Goal: Transaction & Acquisition: Purchase product/service

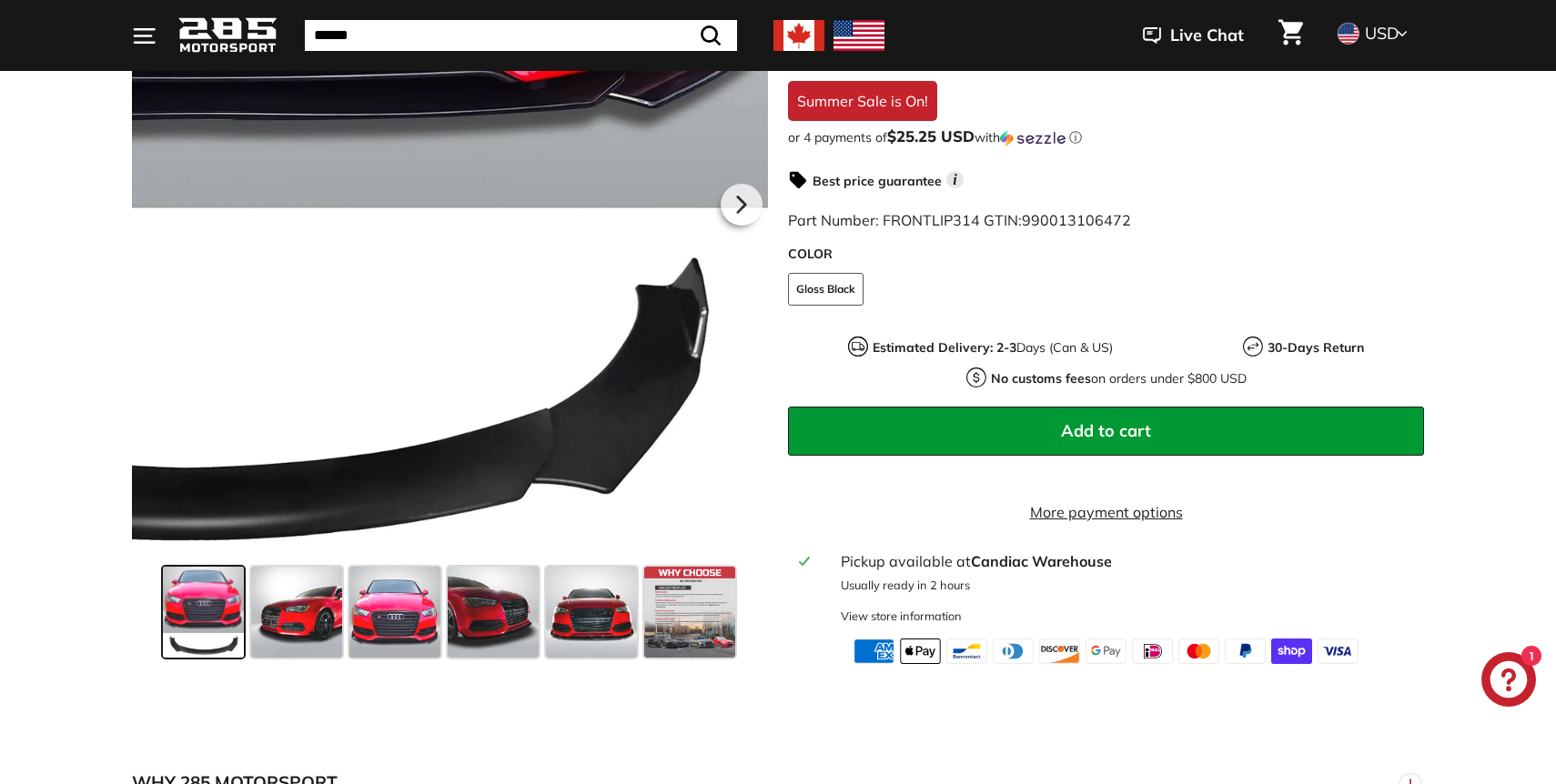
scroll to position [541, 0]
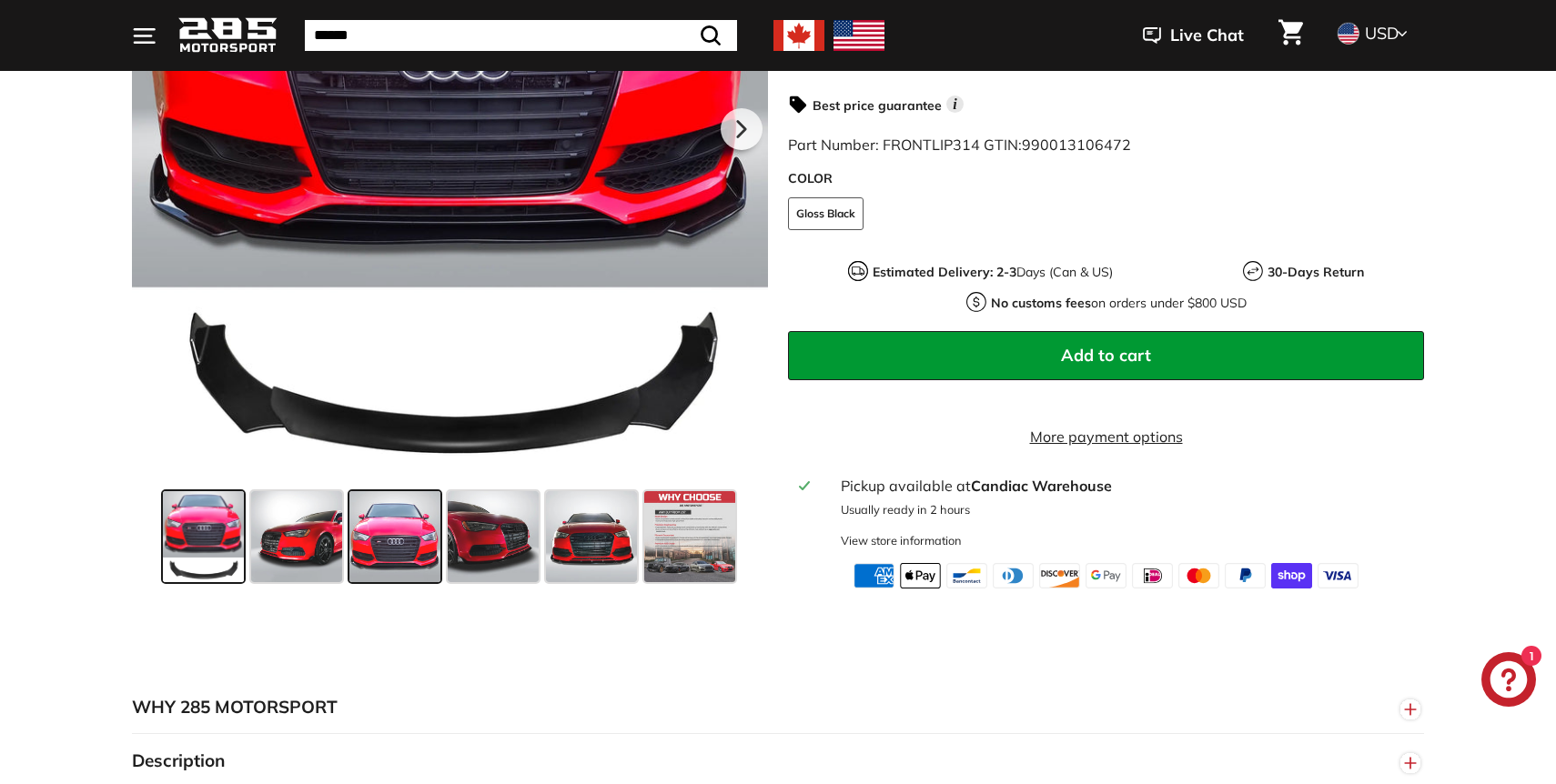
click at [409, 555] on span at bounding box center [395, 537] width 91 height 91
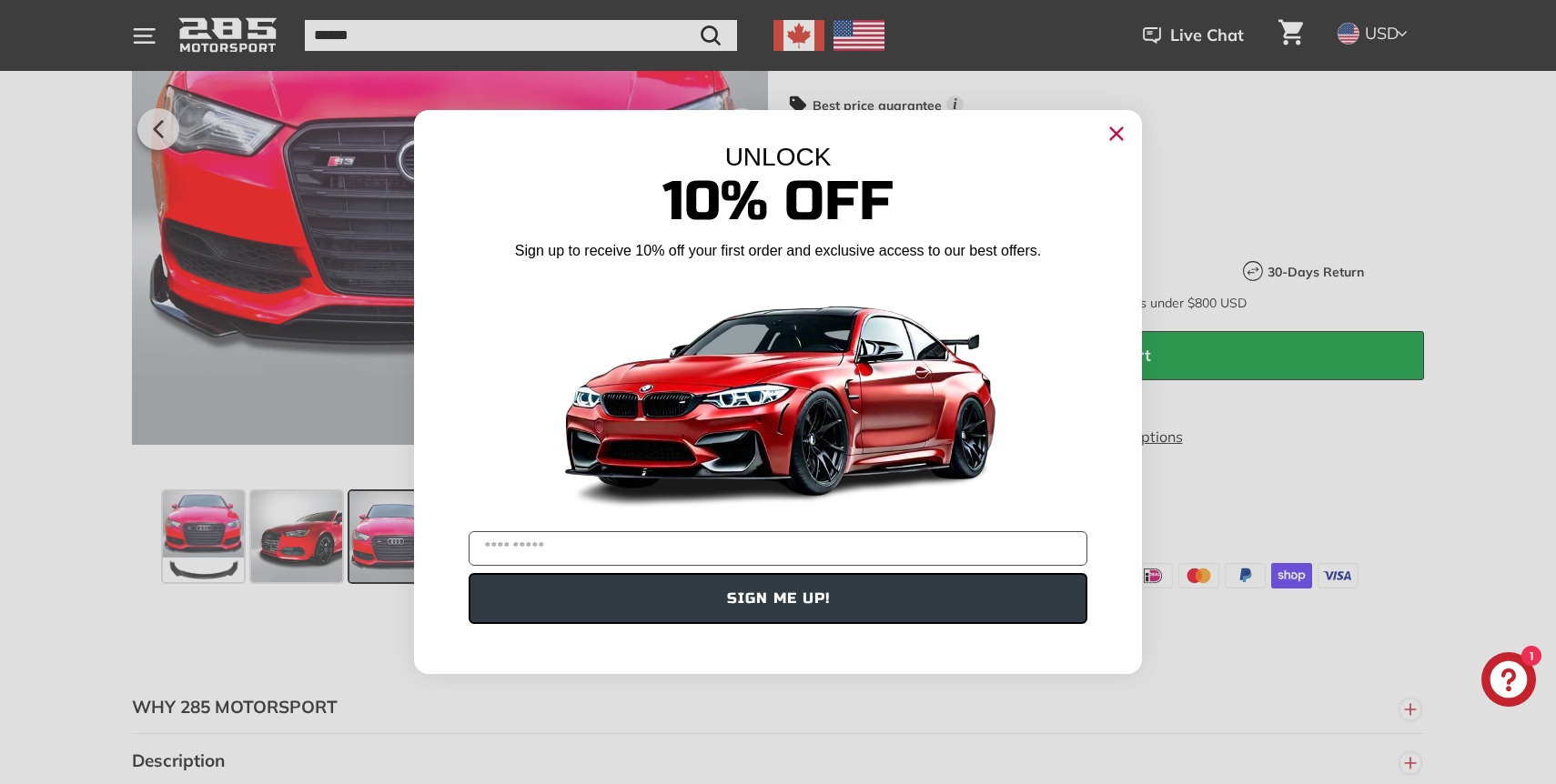
click at [1111, 130] on icon "Close dialog" at bounding box center [1117, 133] width 12 height 12
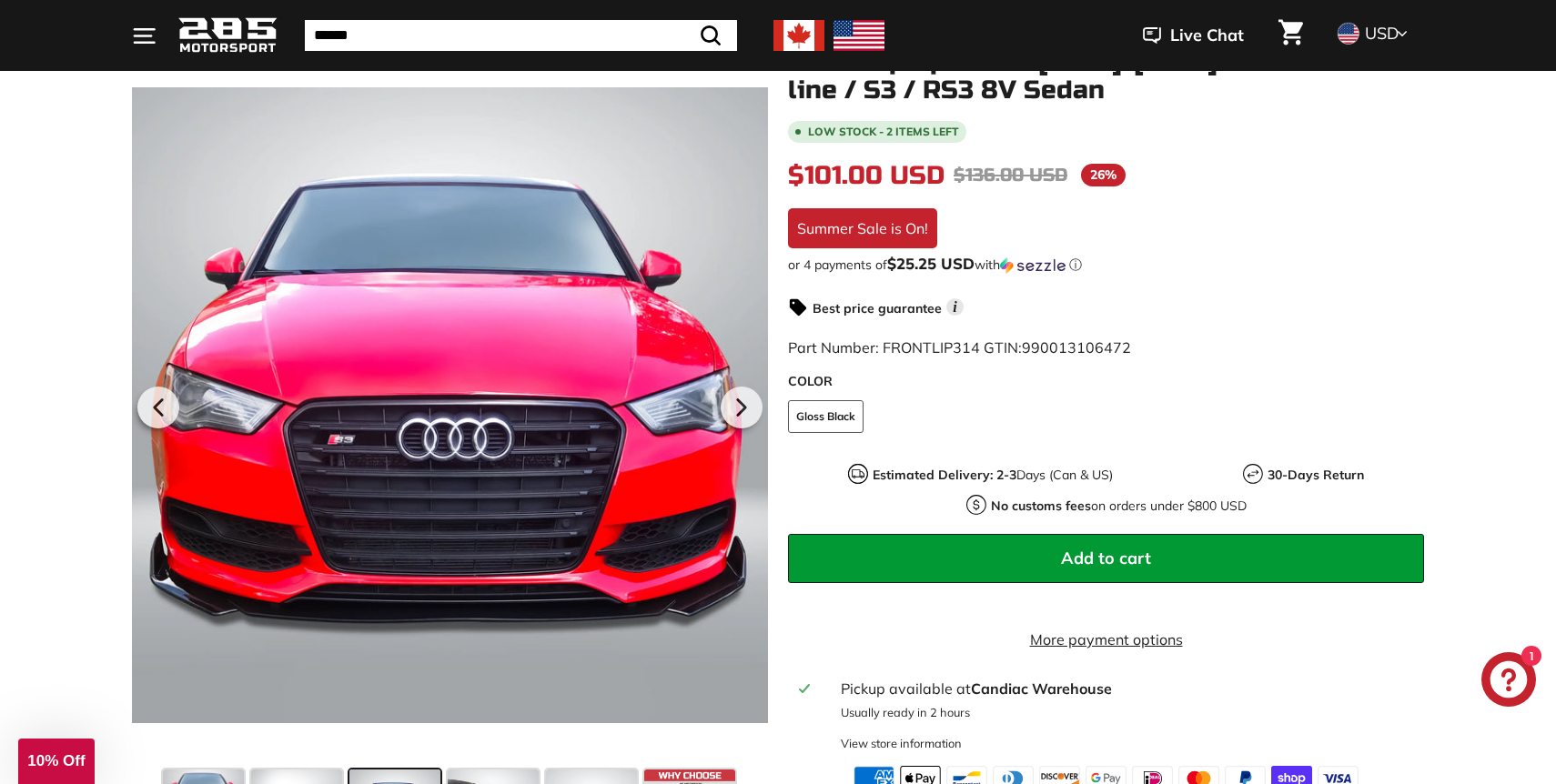
scroll to position [255, 0]
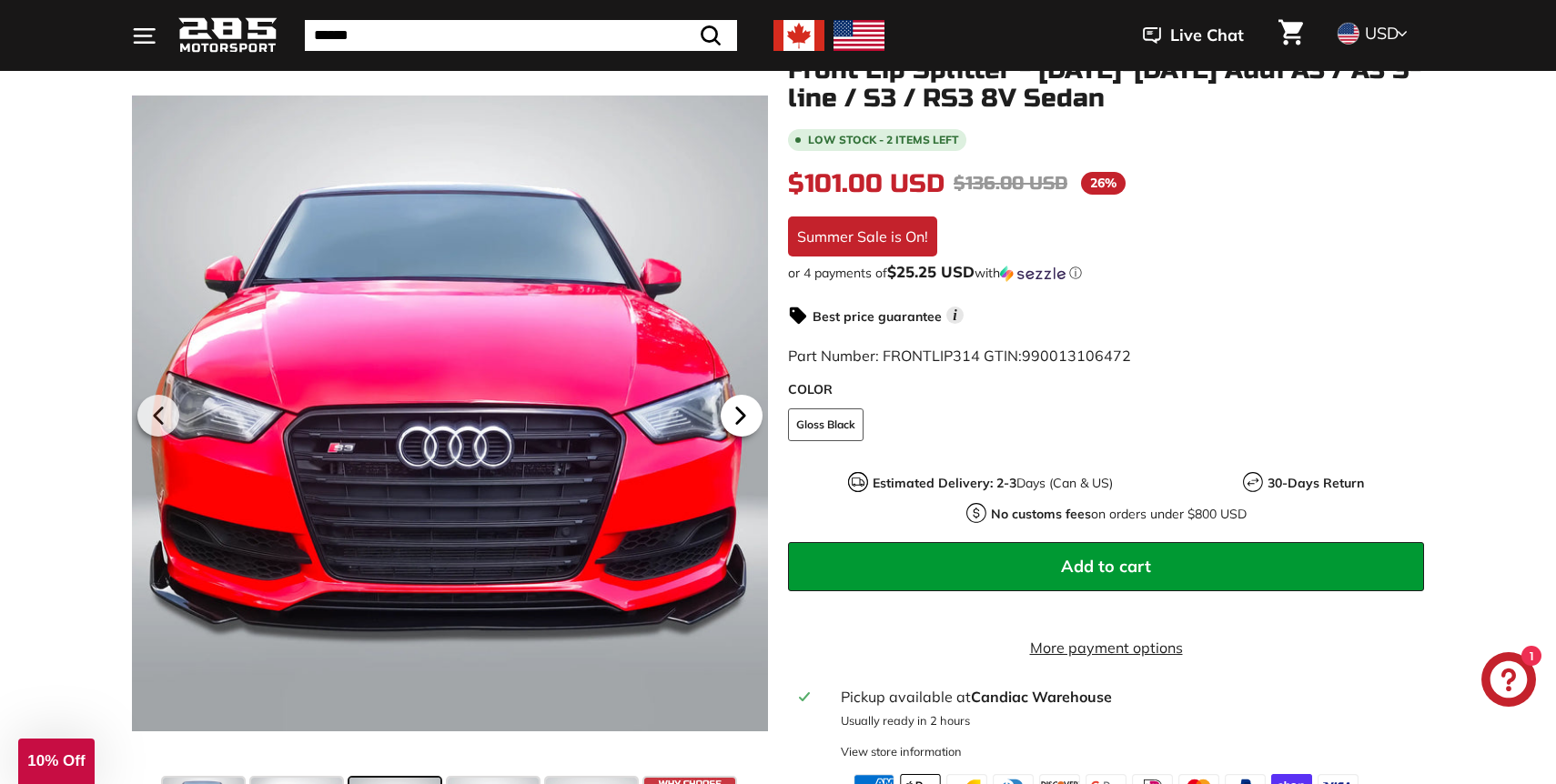
click at [743, 410] on icon at bounding box center [740, 415] width 42 height 42
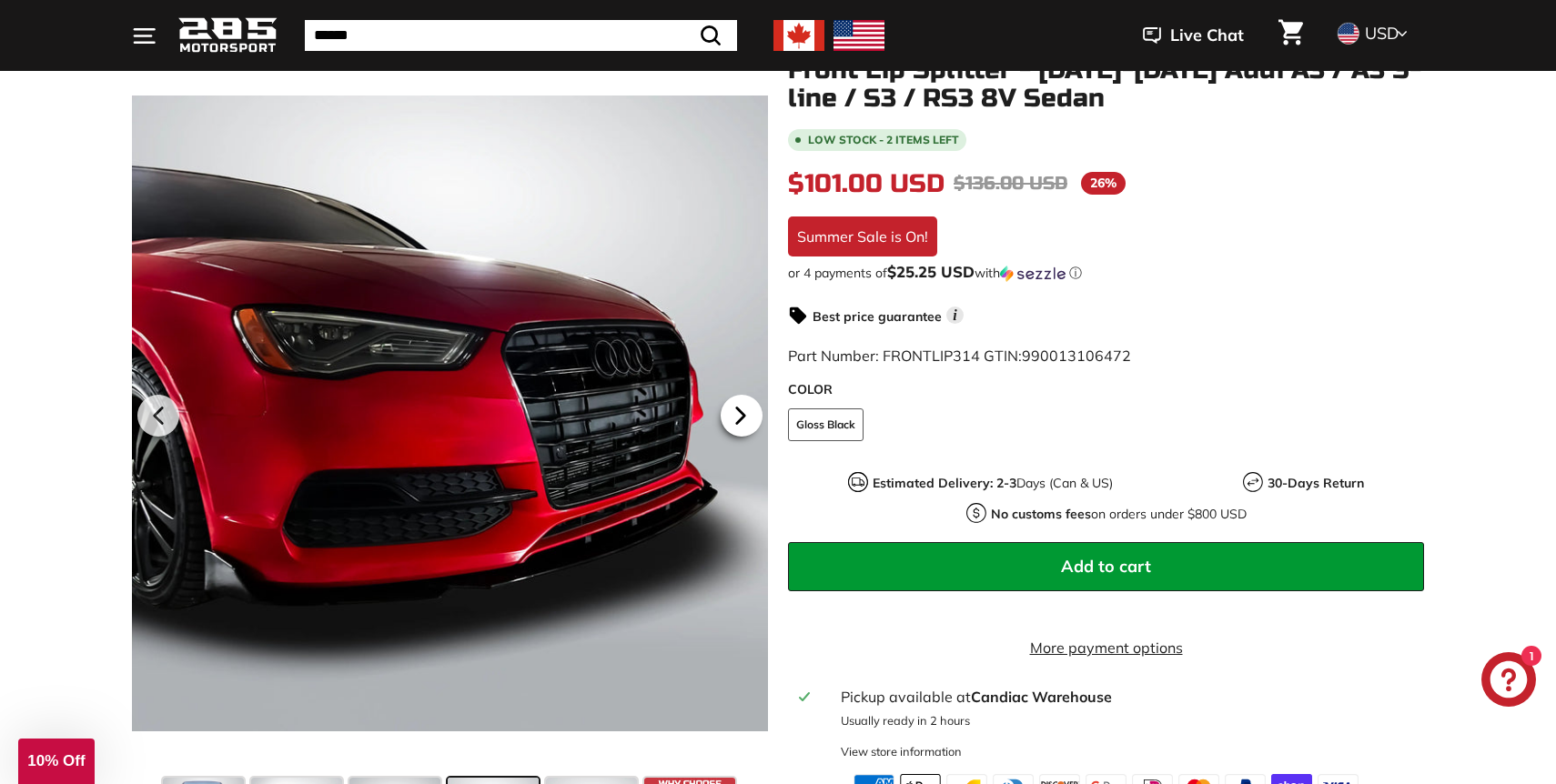
click at [743, 410] on icon at bounding box center [740, 415] width 42 height 42
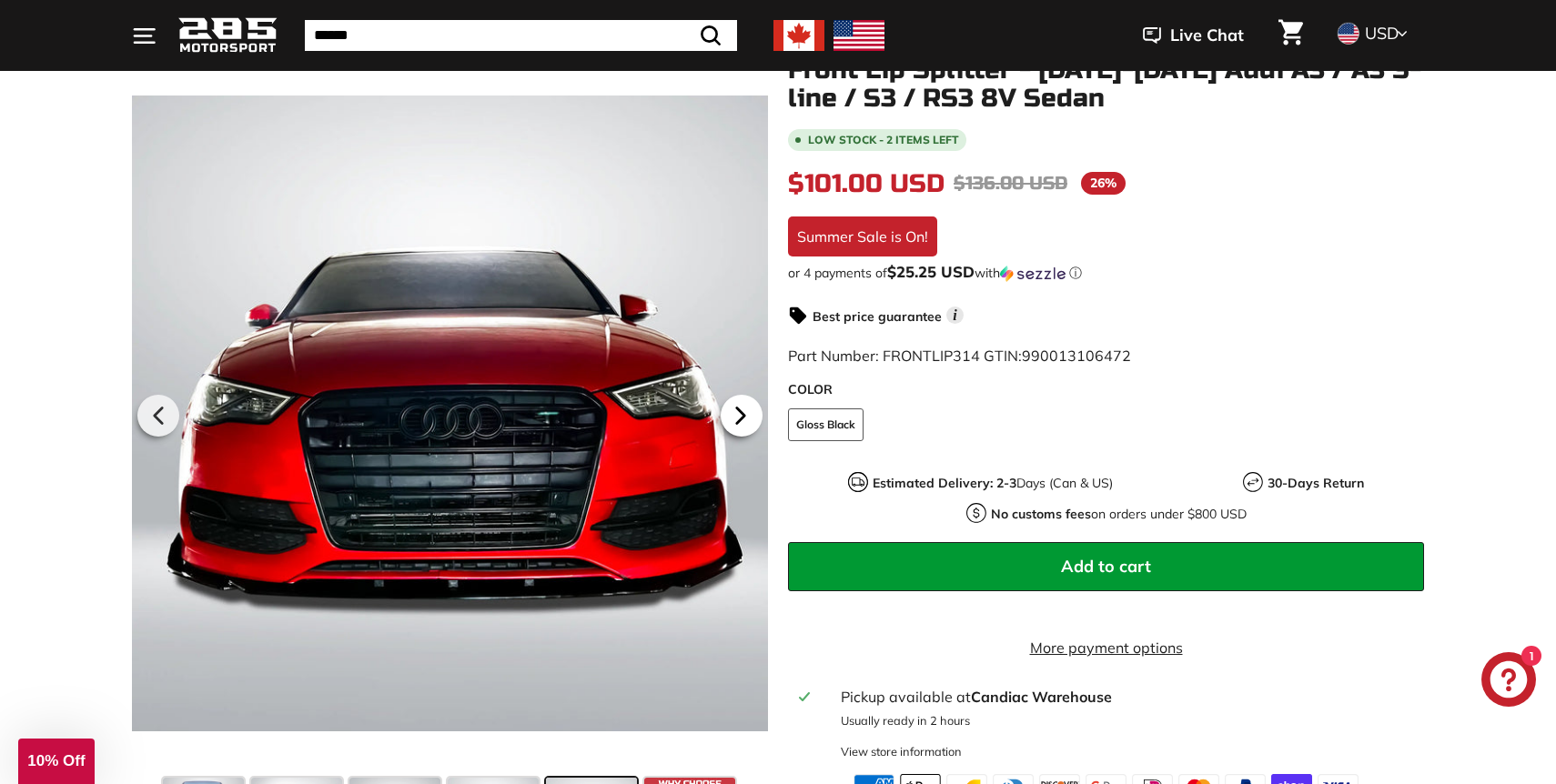
click at [743, 410] on icon at bounding box center [740, 415] width 42 height 42
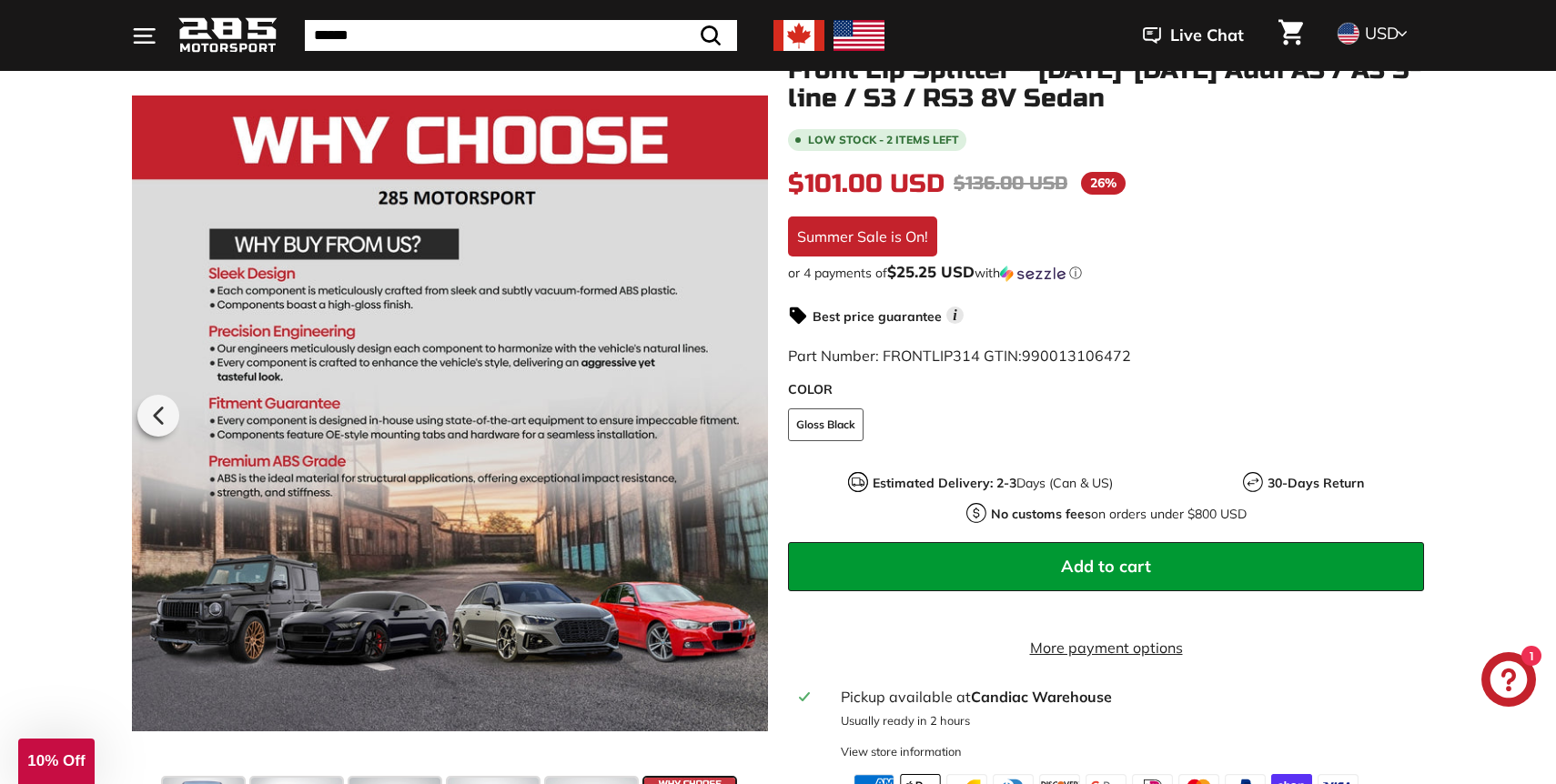
click at [743, 410] on div at bounding box center [449, 413] width 636 height 714
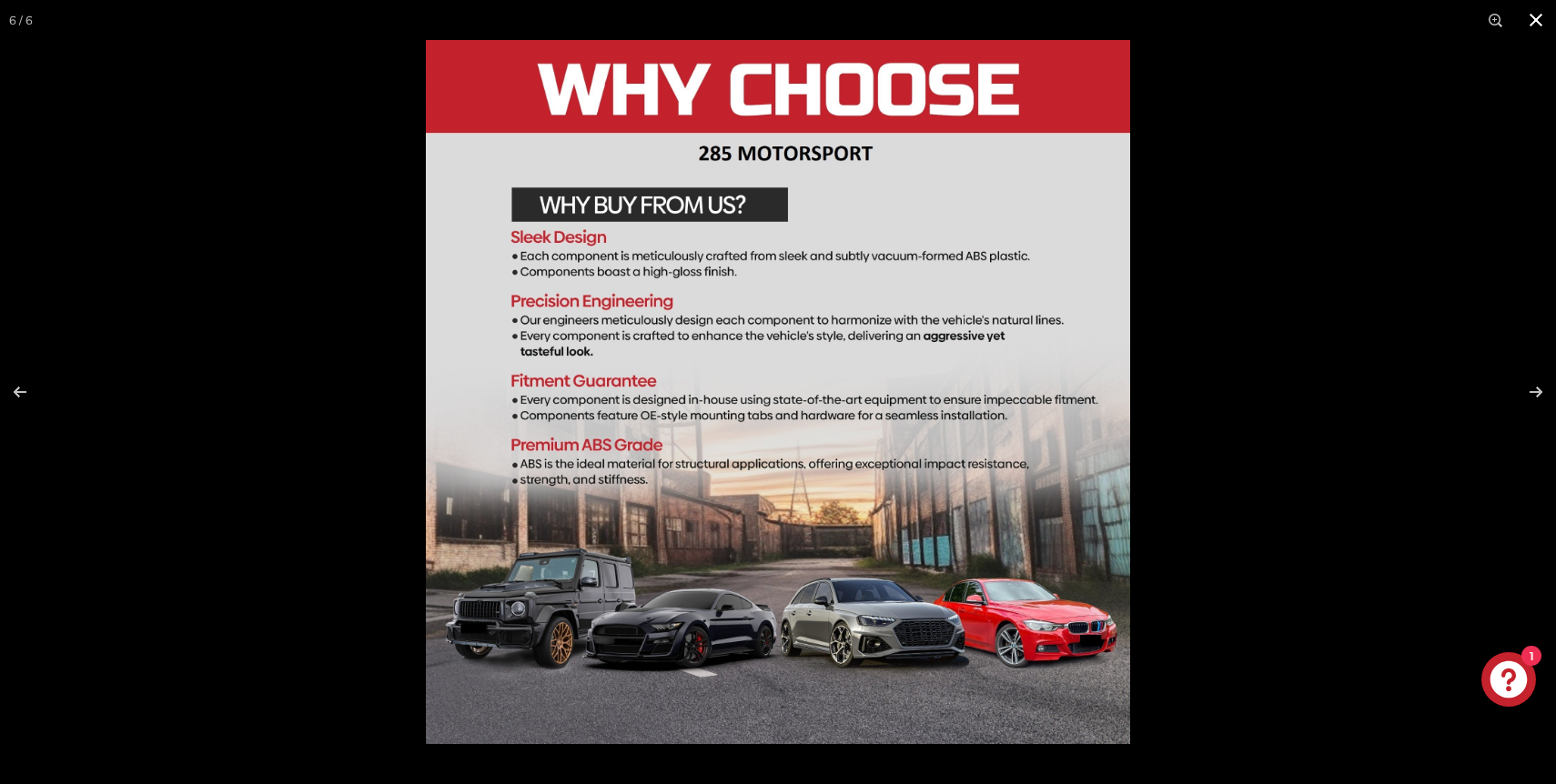
click at [1530, 18] on button at bounding box center [1536, 19] width 40 height 40
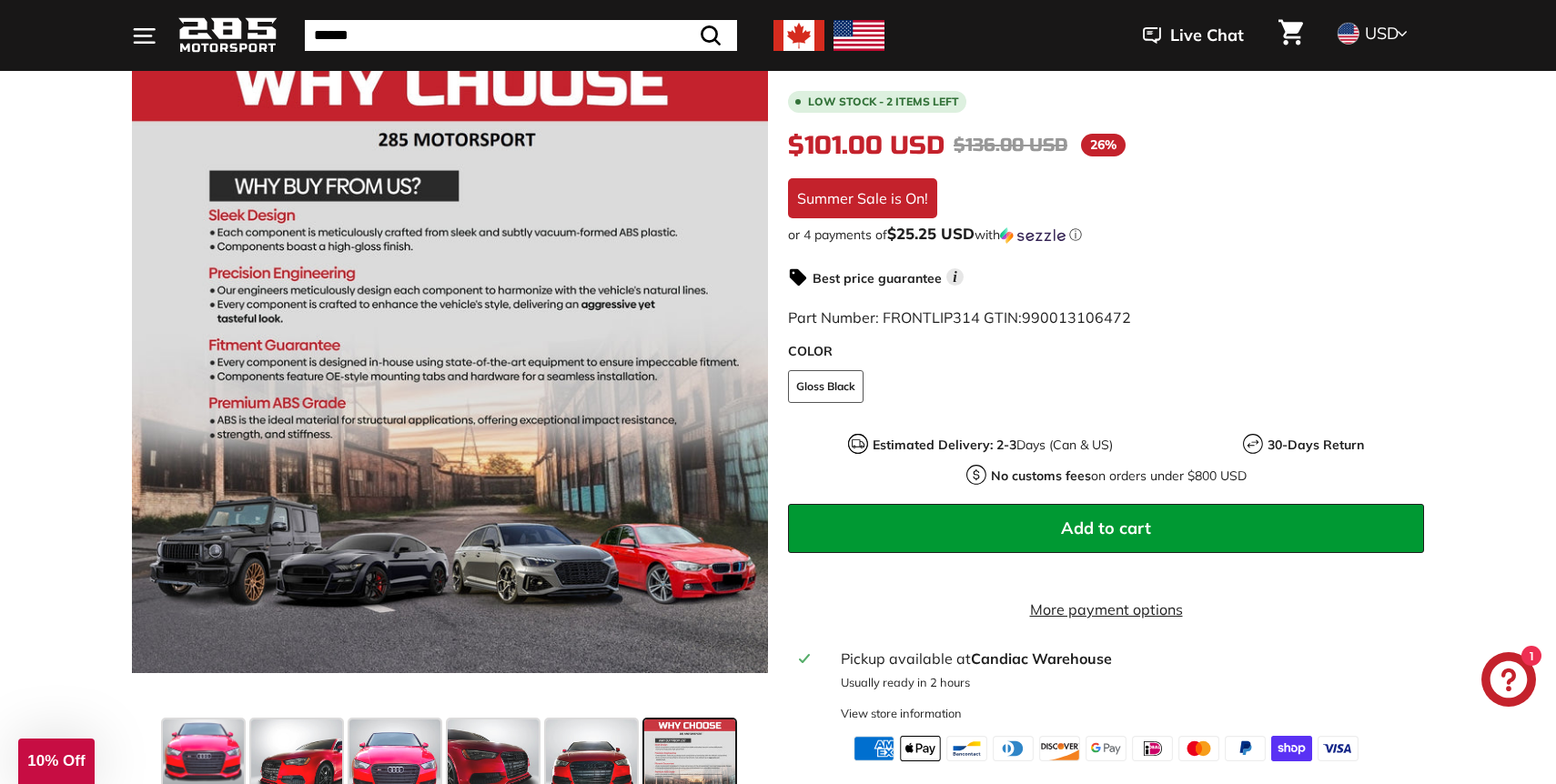
scroll to position [480, 0]
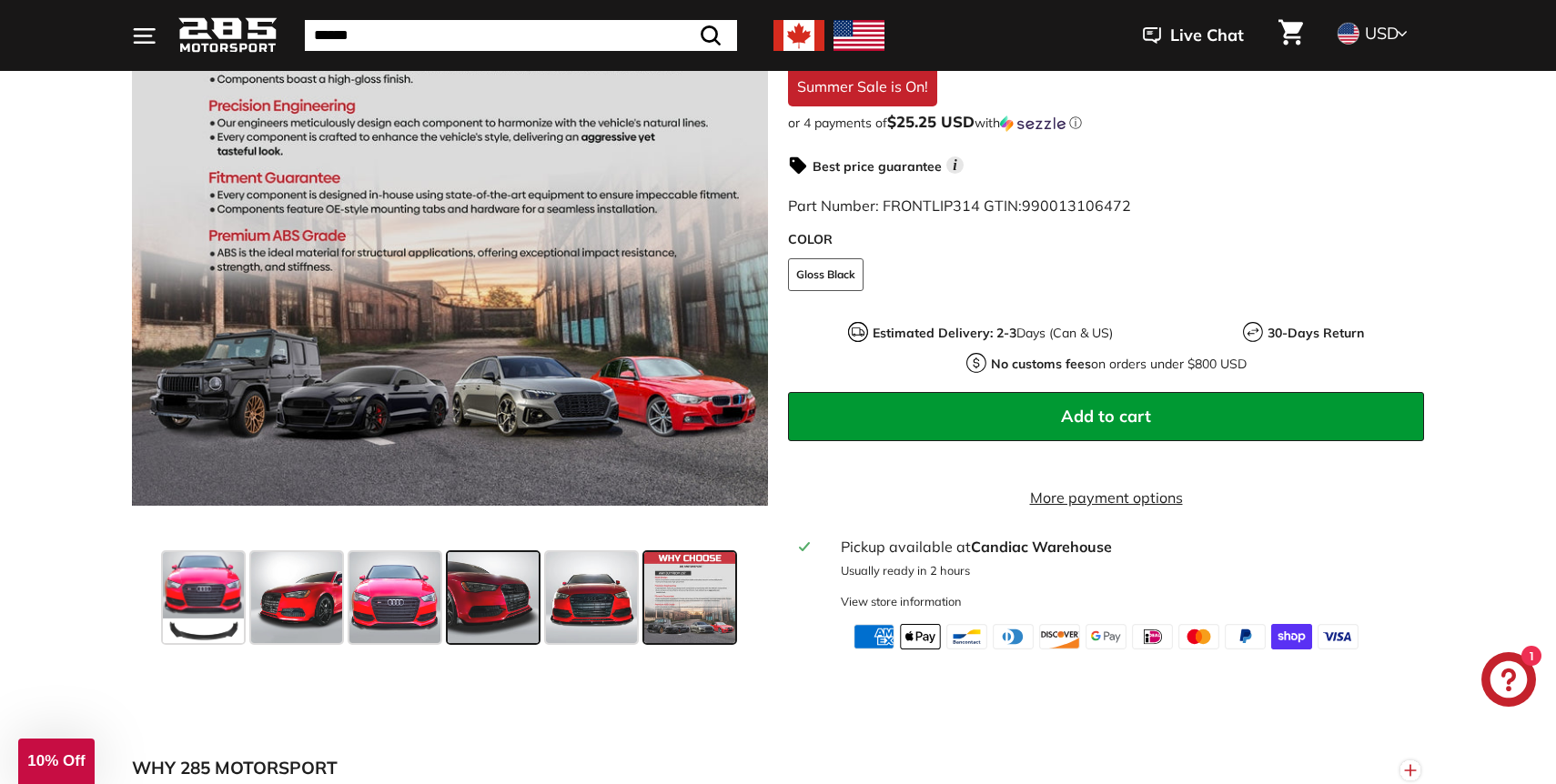
click at [478, 602] on span at bounding box center [493, 598] width 91 height 91
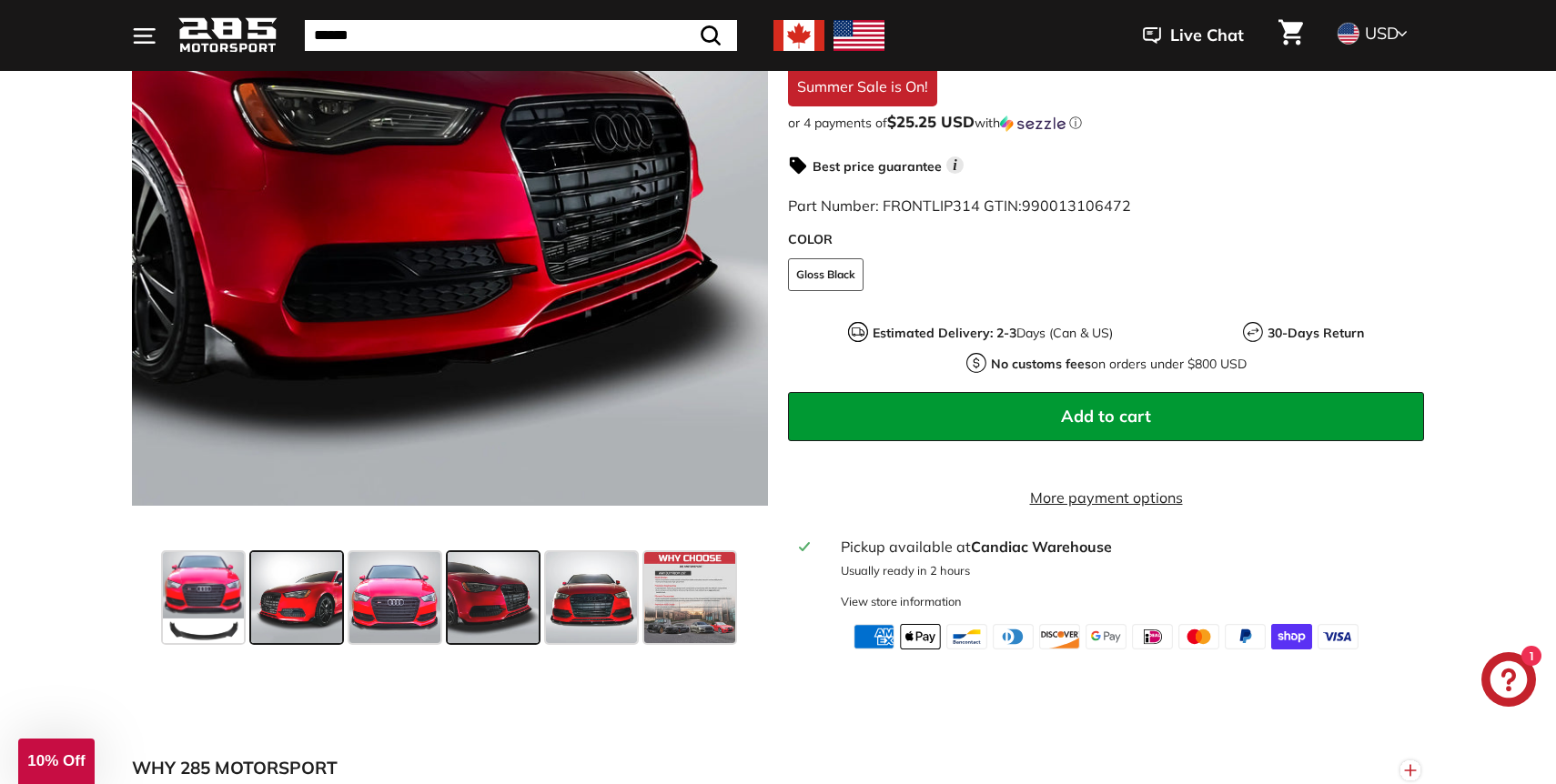
click at [277, 598] on span at bounding box center [297, 598] width 91 height 91
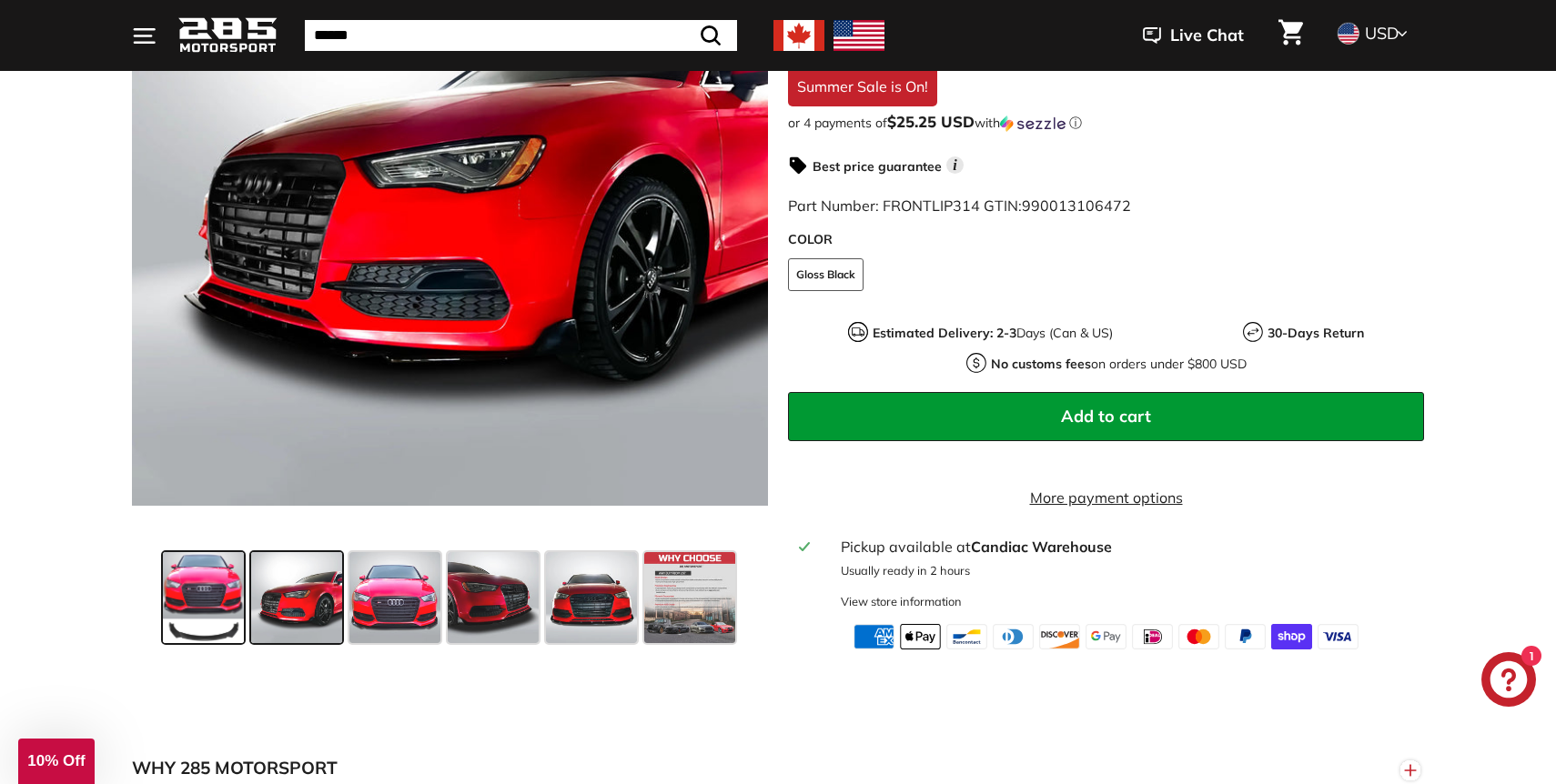
click at [202, 573] on span at bounding box center [203, 598] width 81 height 91
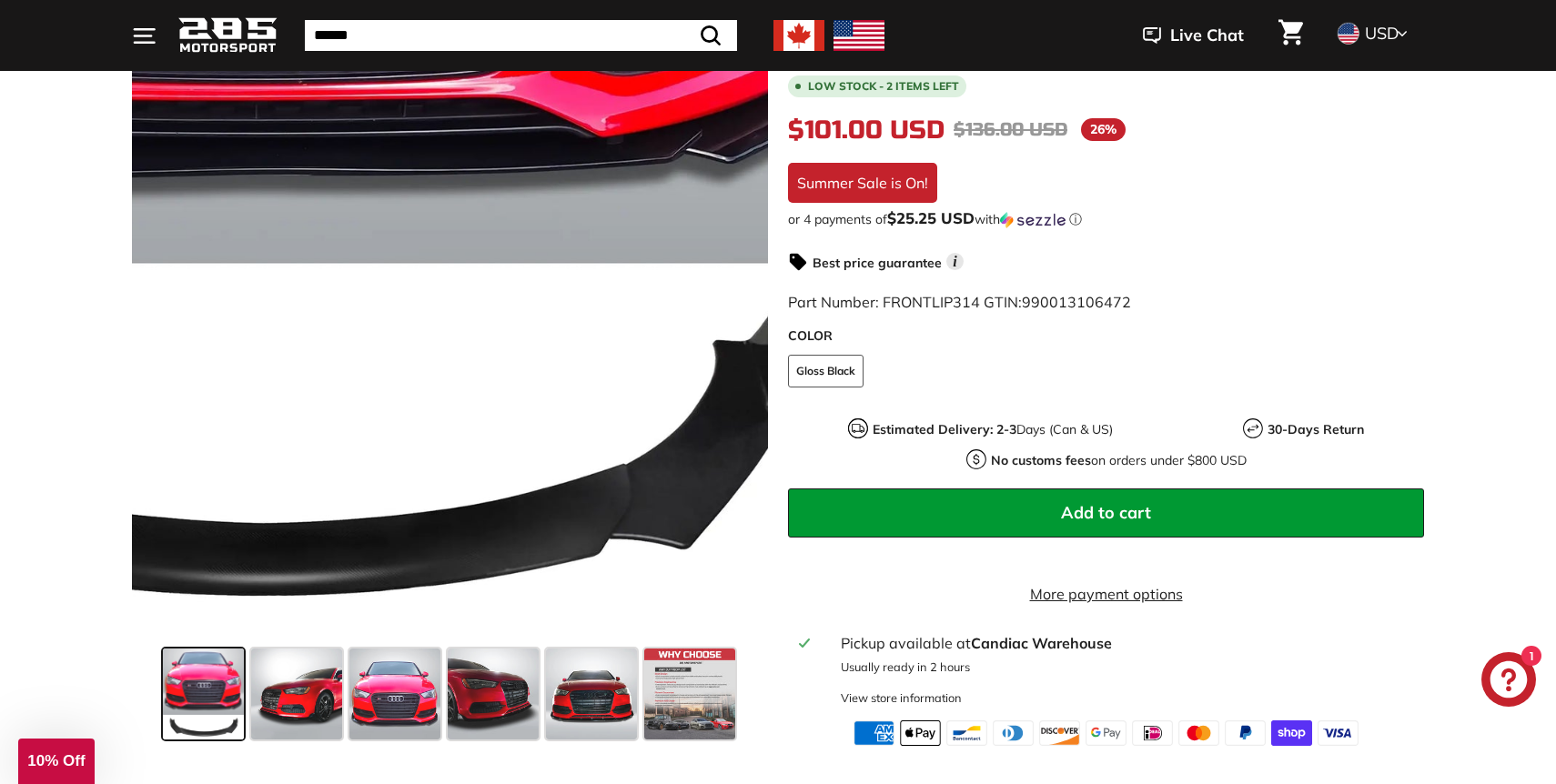
scroll to position [385, 0]
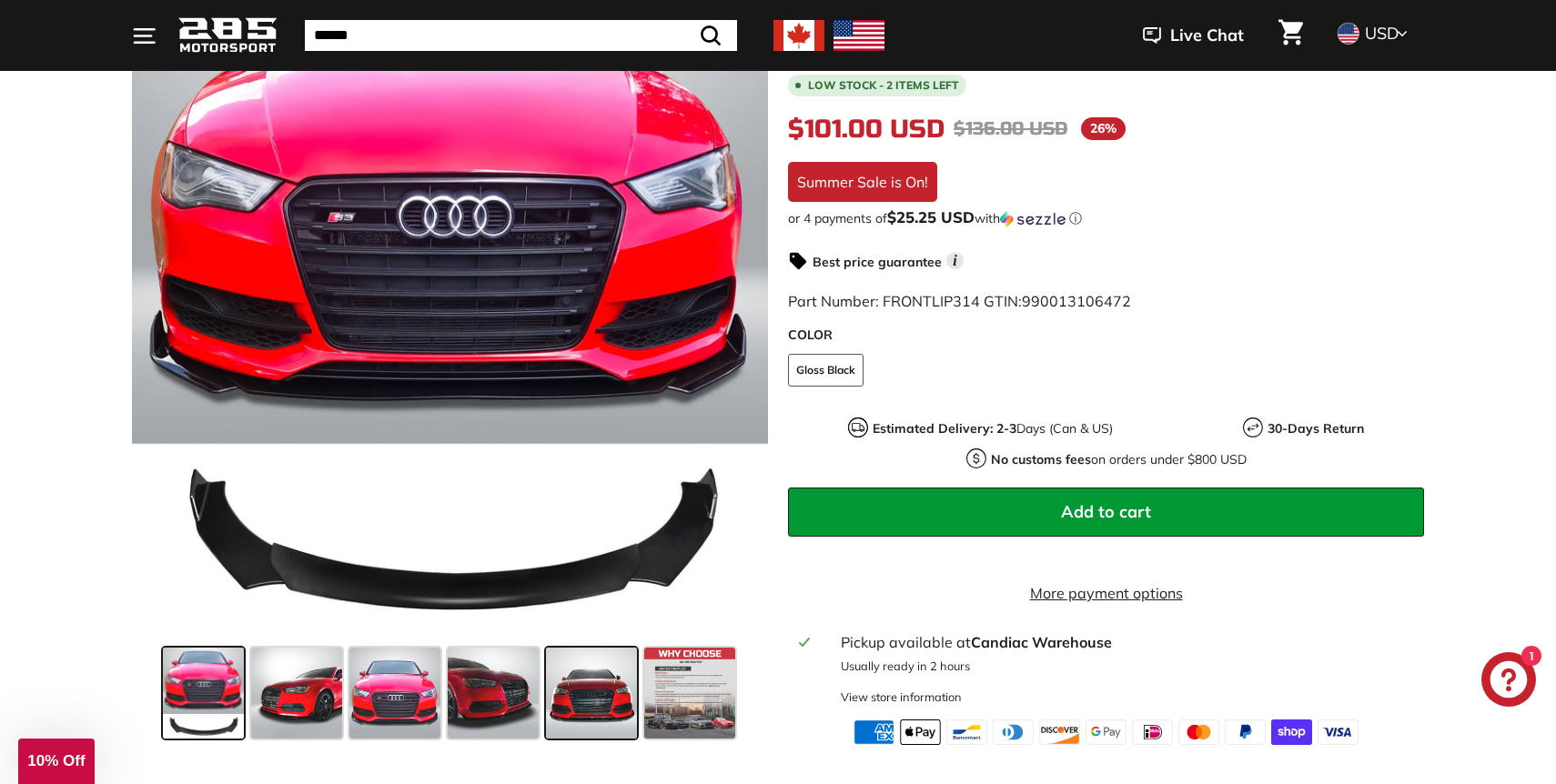
click at [626, 701] on span at bounding box center [591, 693] width 91 height 91
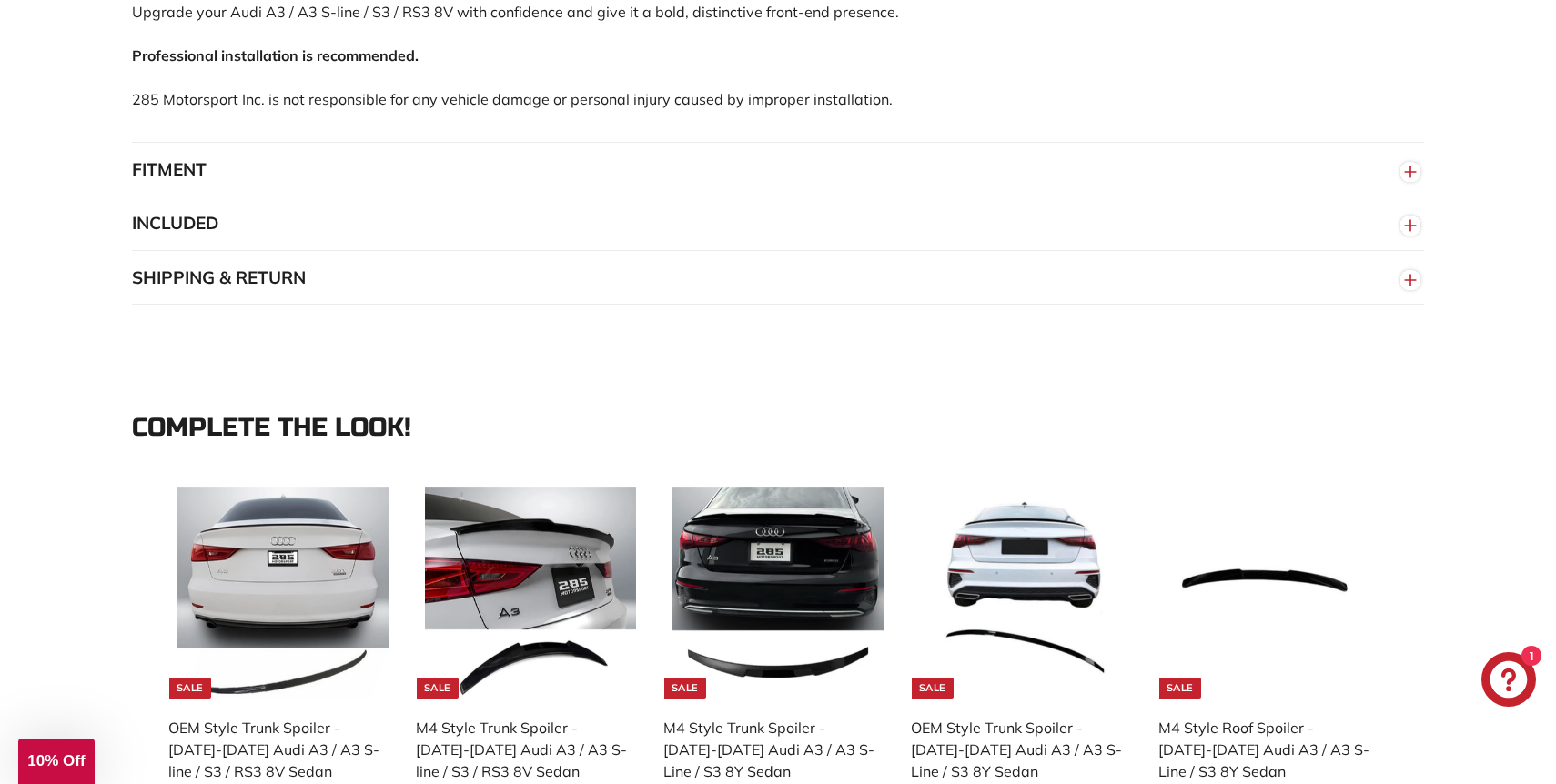
scroll to position [1242, 0]
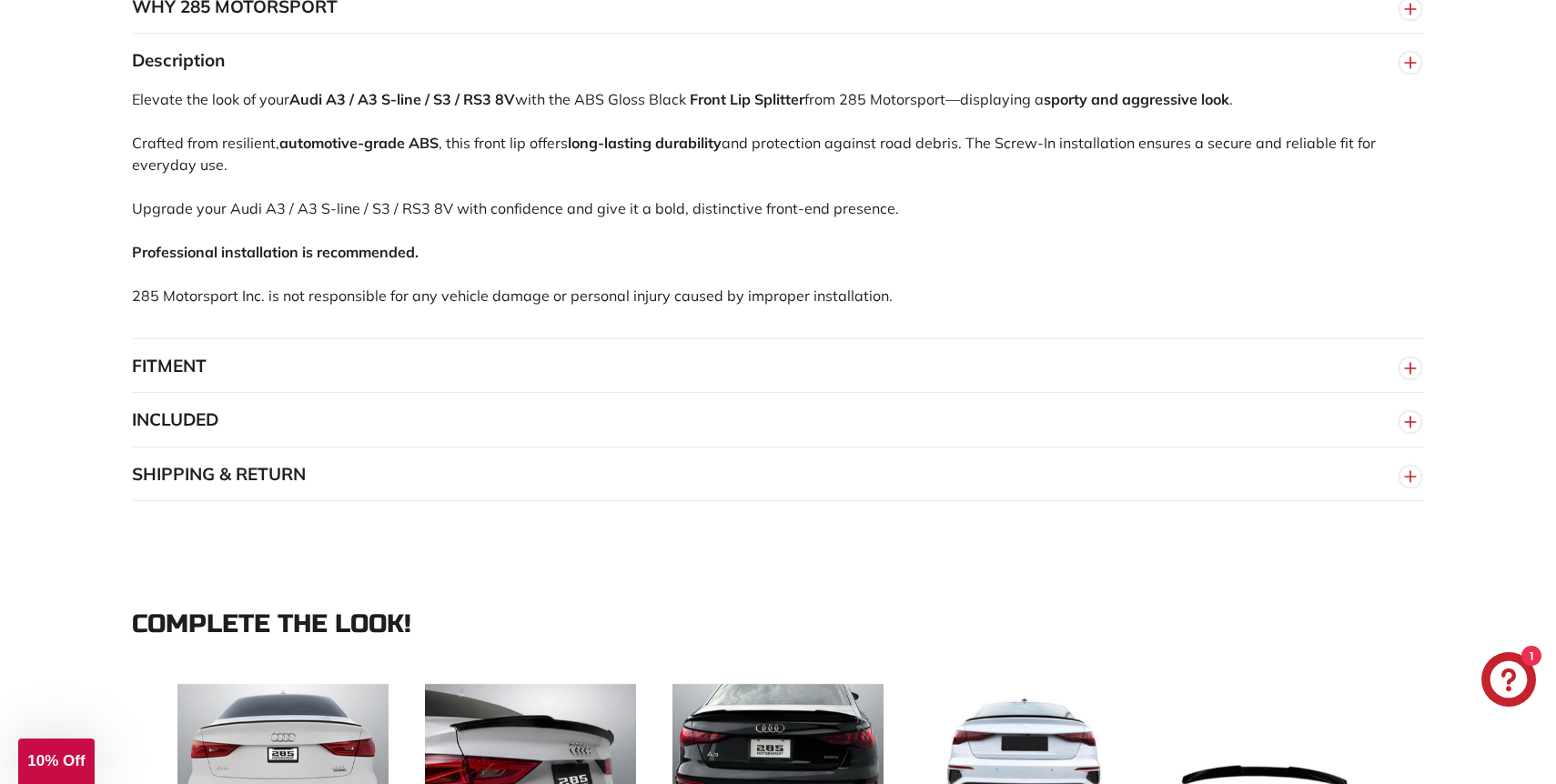
click at [440, 363] on button "FITMENT" at bounding box center [778, 366] width 1292 height 55
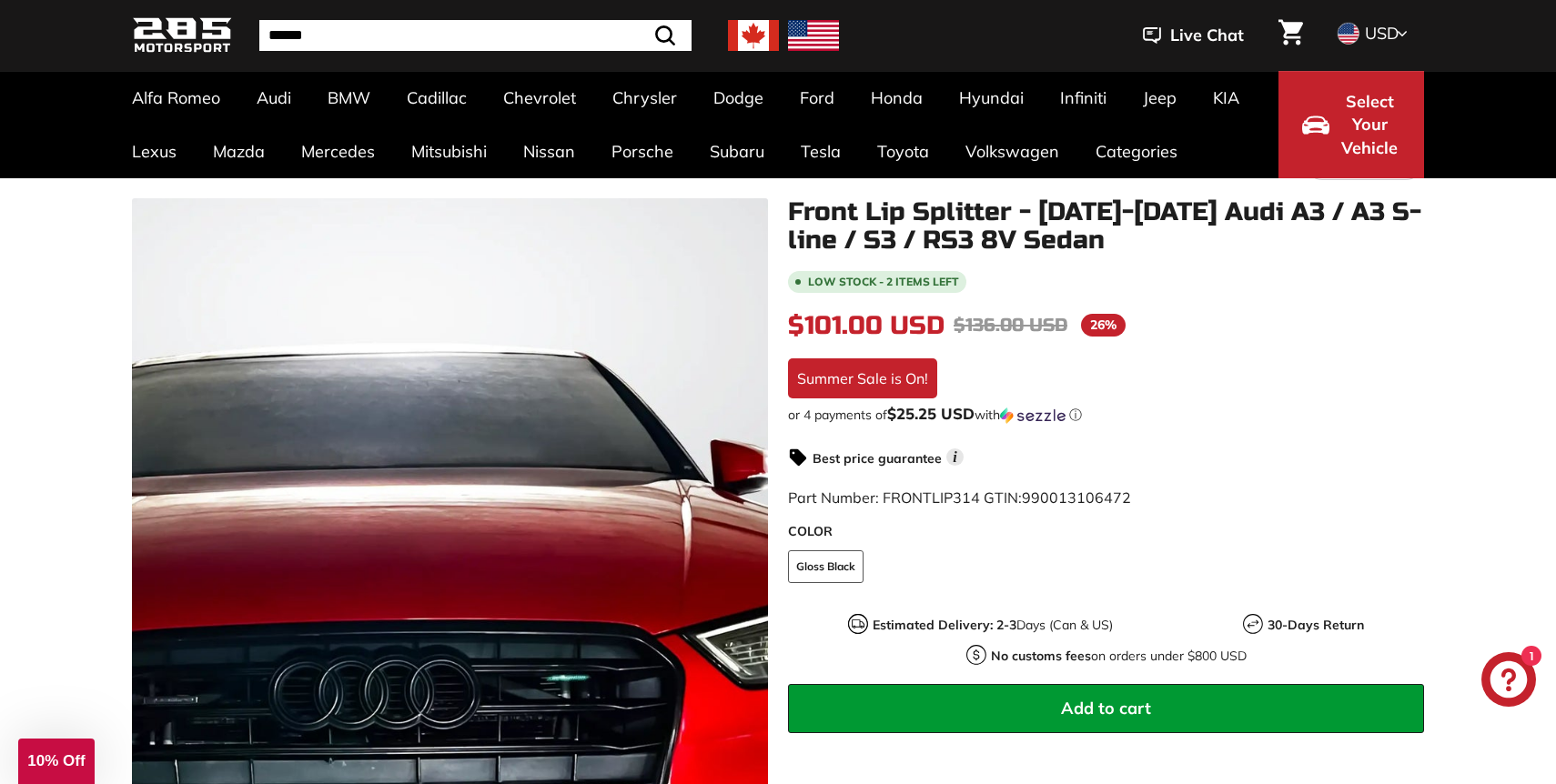
scroll to position [235, 0]
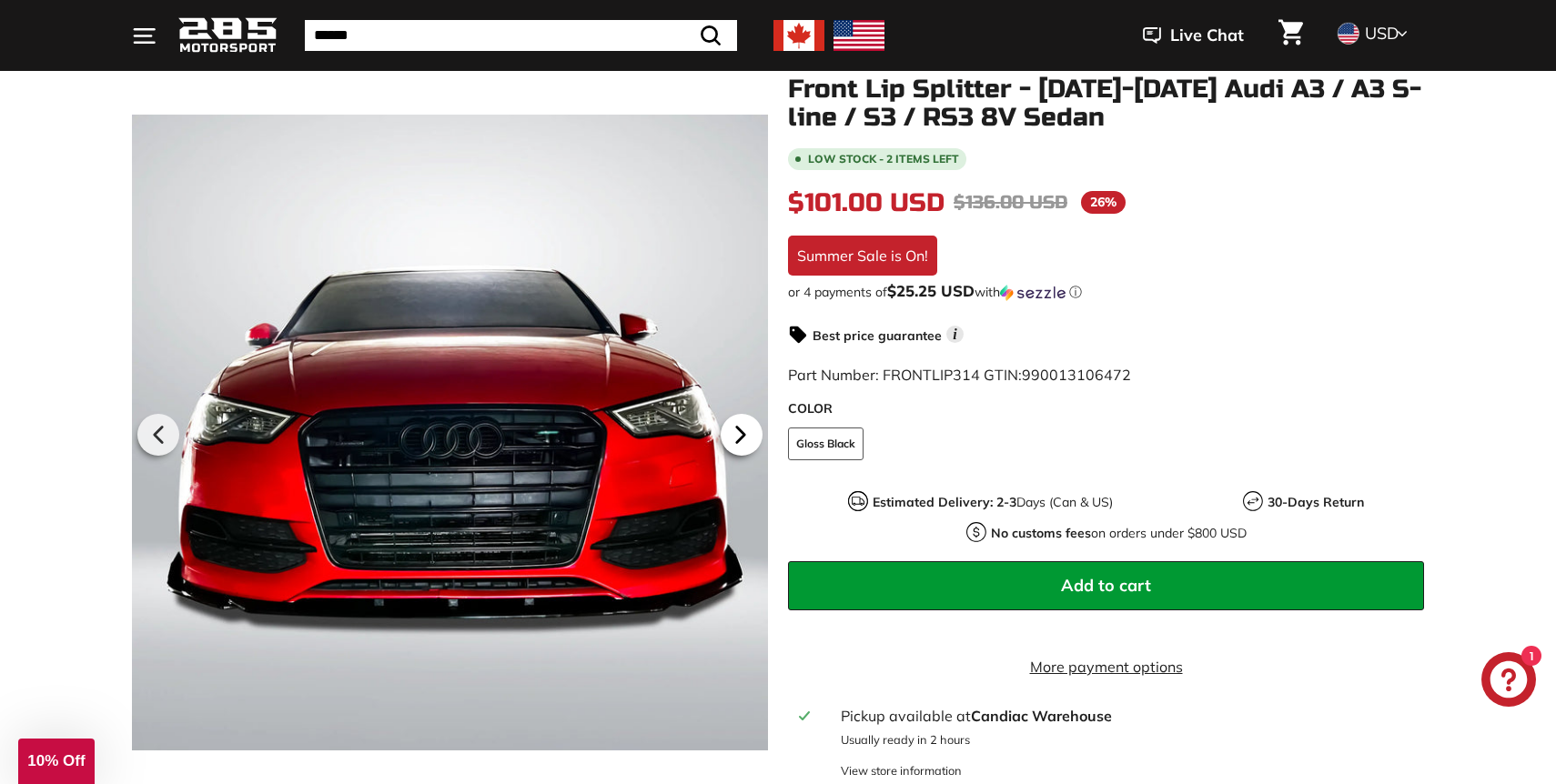
click at [735, 434] on icon at bounding box center [740, 435] width 42 height 42
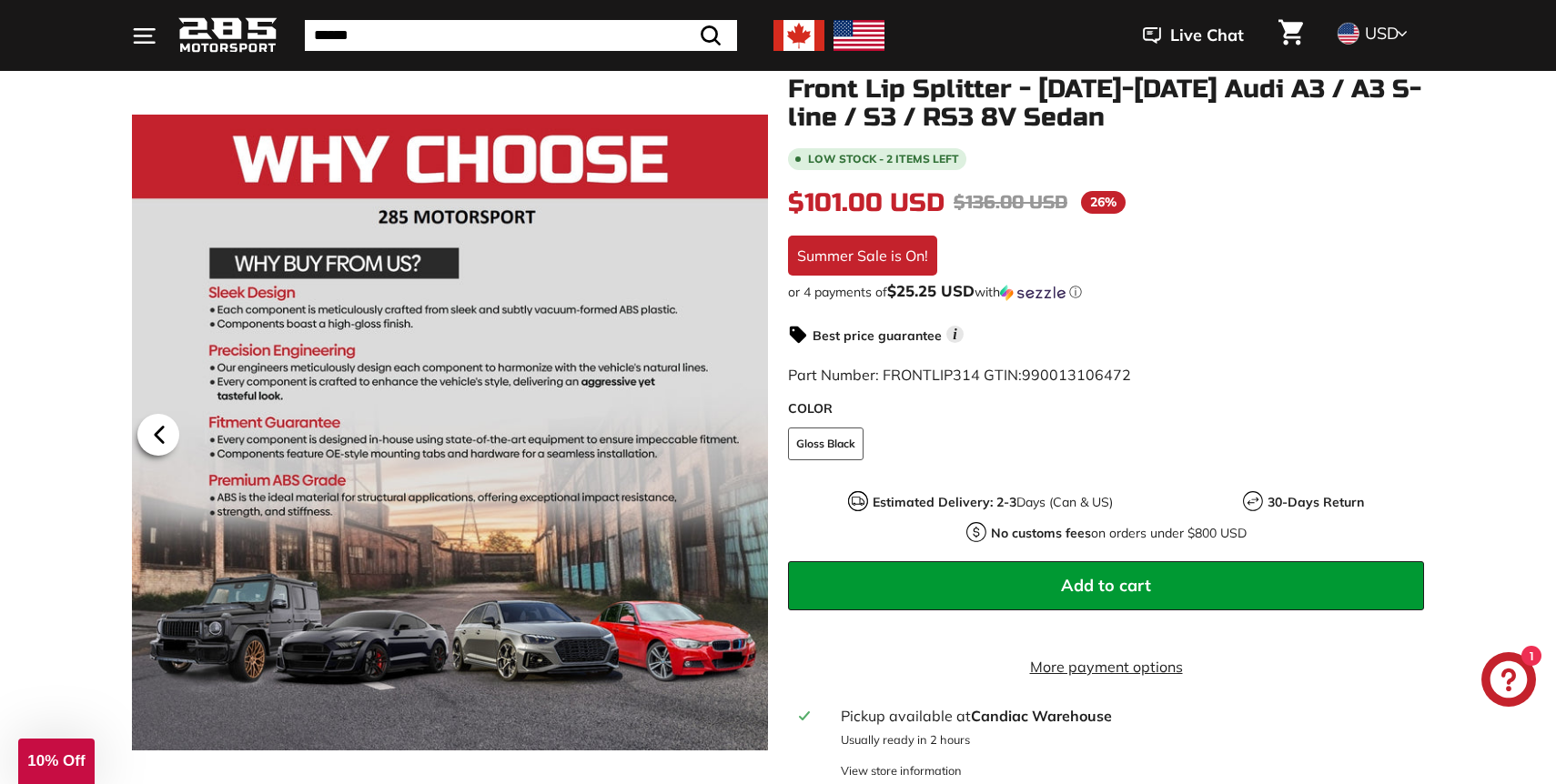
click at [156, 430] on icon at bounding box center [158, 435] width 42 height 42
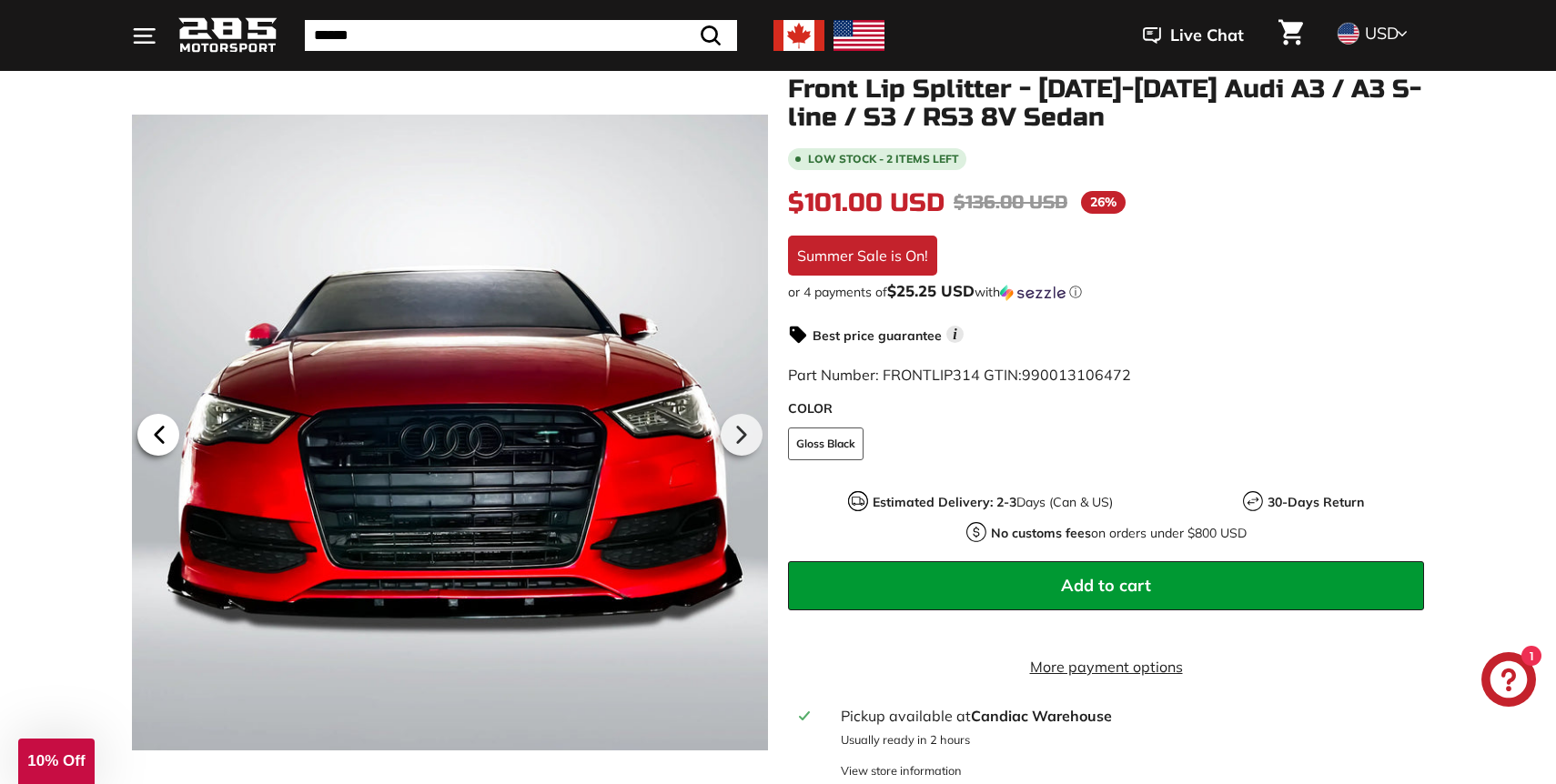
click at [156, 430] on icon at bounding box center [158, 435] width 42 height 42
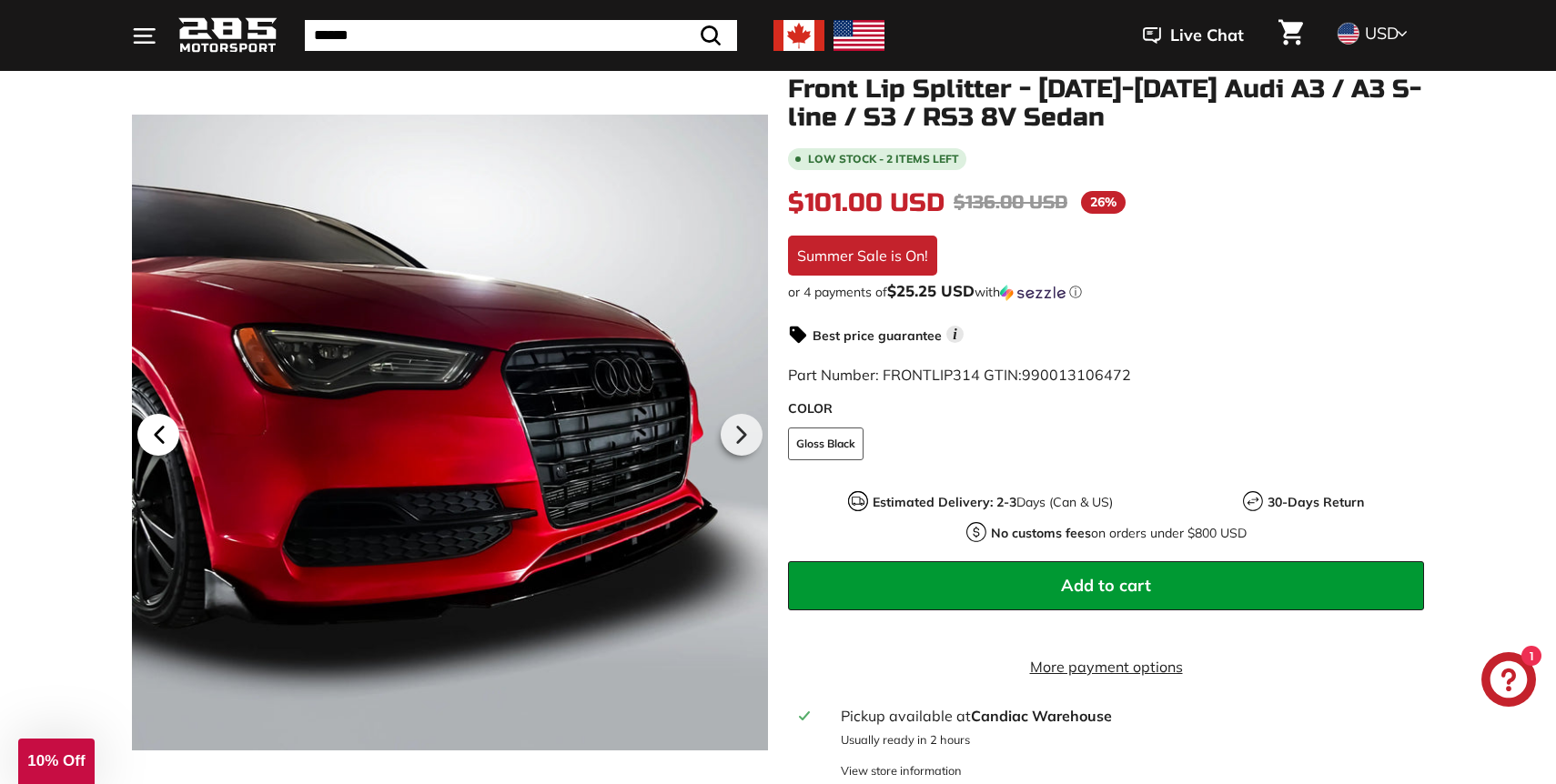
click at [156, 430] on icon at bounding box center [158, 435] width 42 height 42
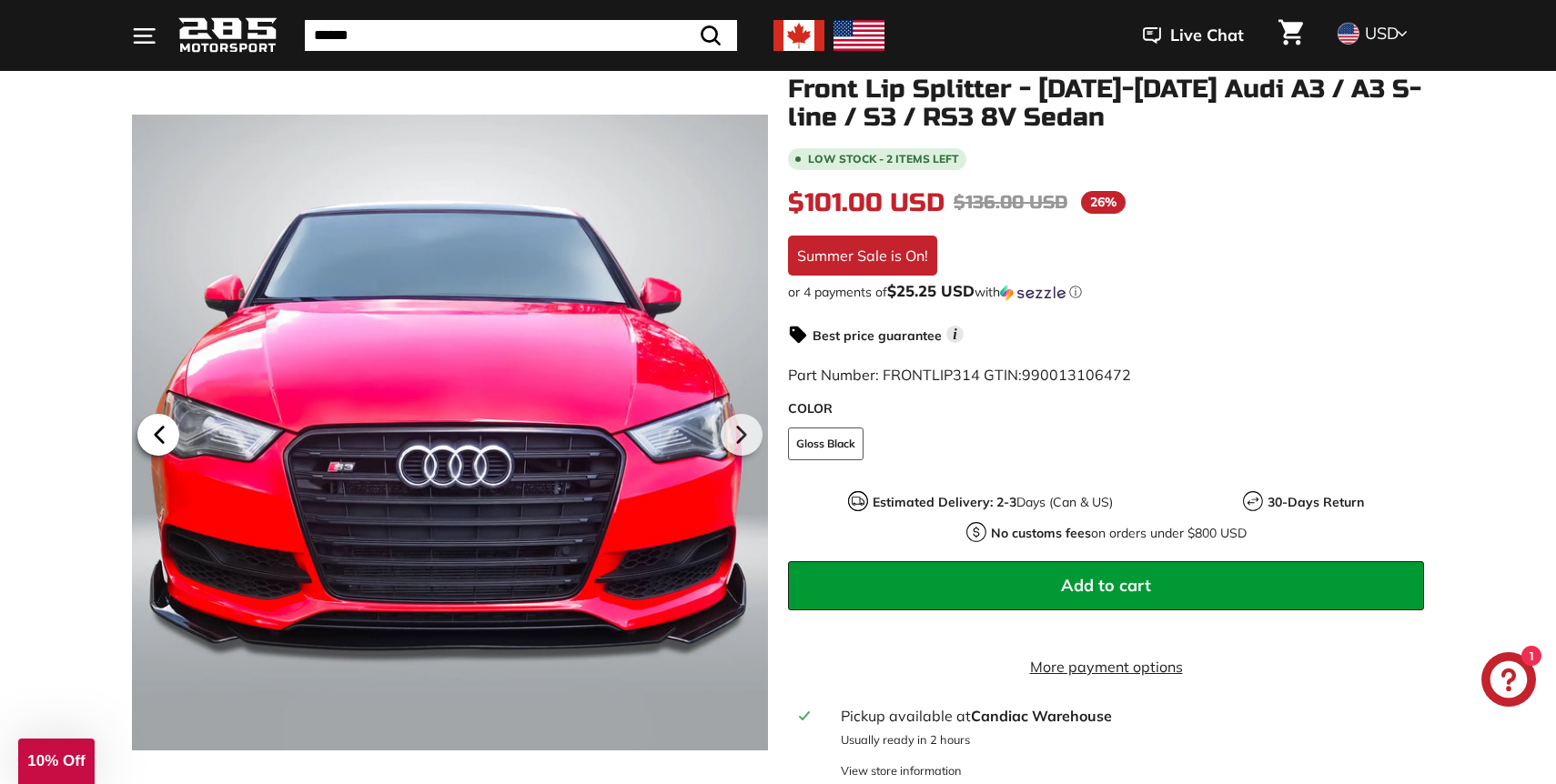
click at [156, 430] on icon at bounding box center [158, 435] width 42 height 42
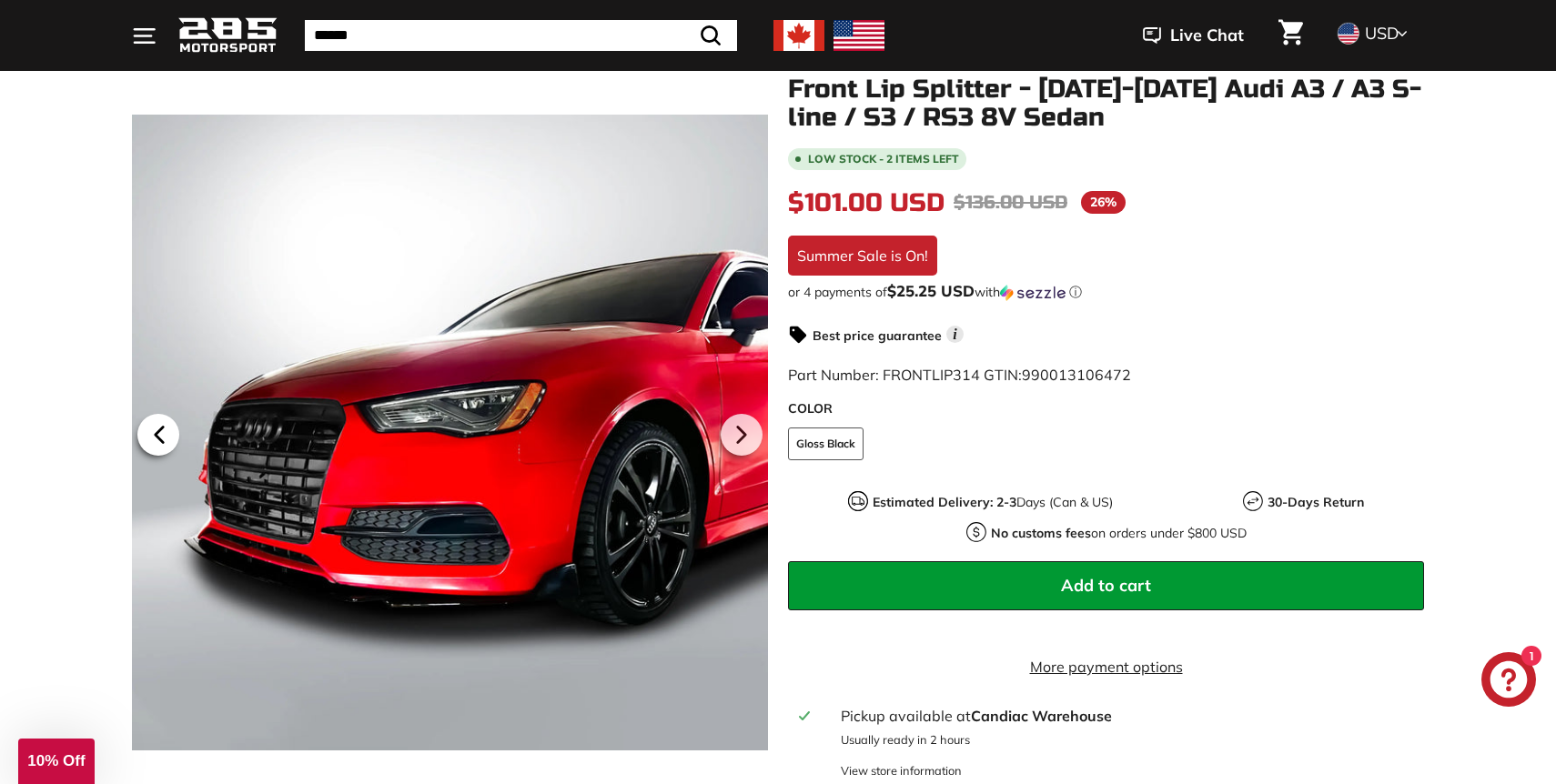
click at [156, 430] on icon at bounding box center [158, 435] width 42 height 42
